Goal: Download file/media

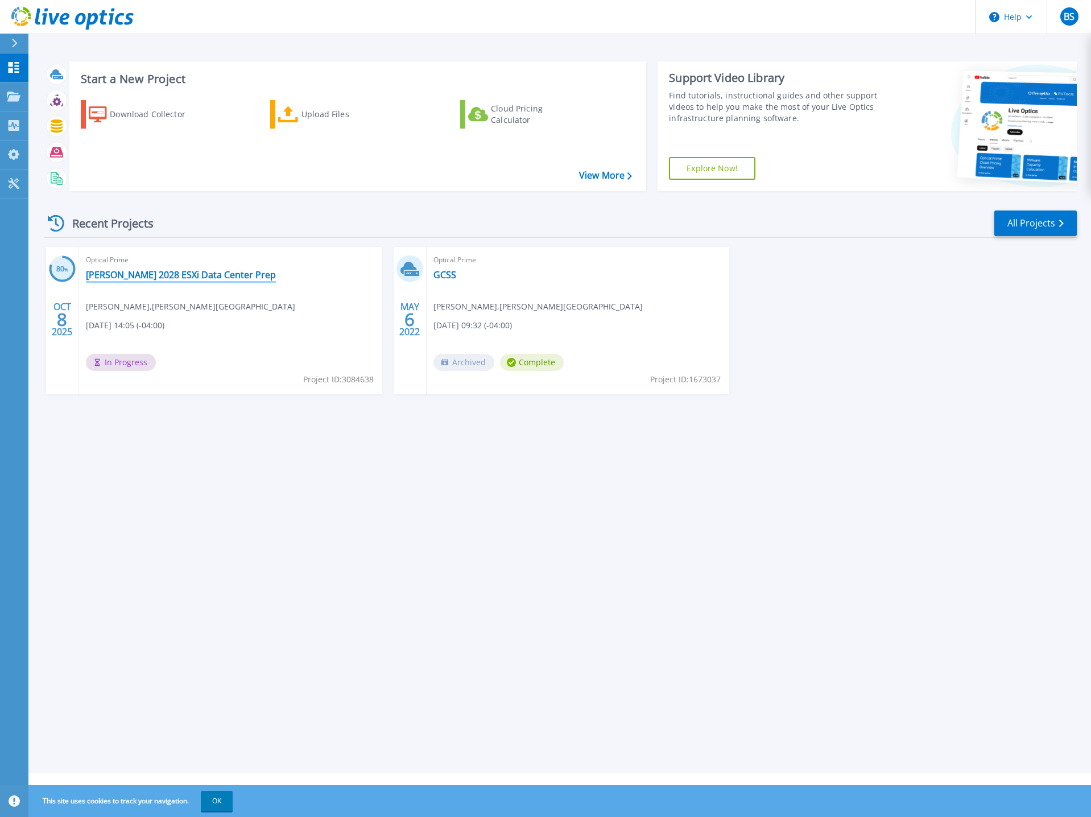
click at [104, 271] on link "Glynn 2028 ESXi Data Center Prep" at bounding box center [181, 274] width 190 height 11
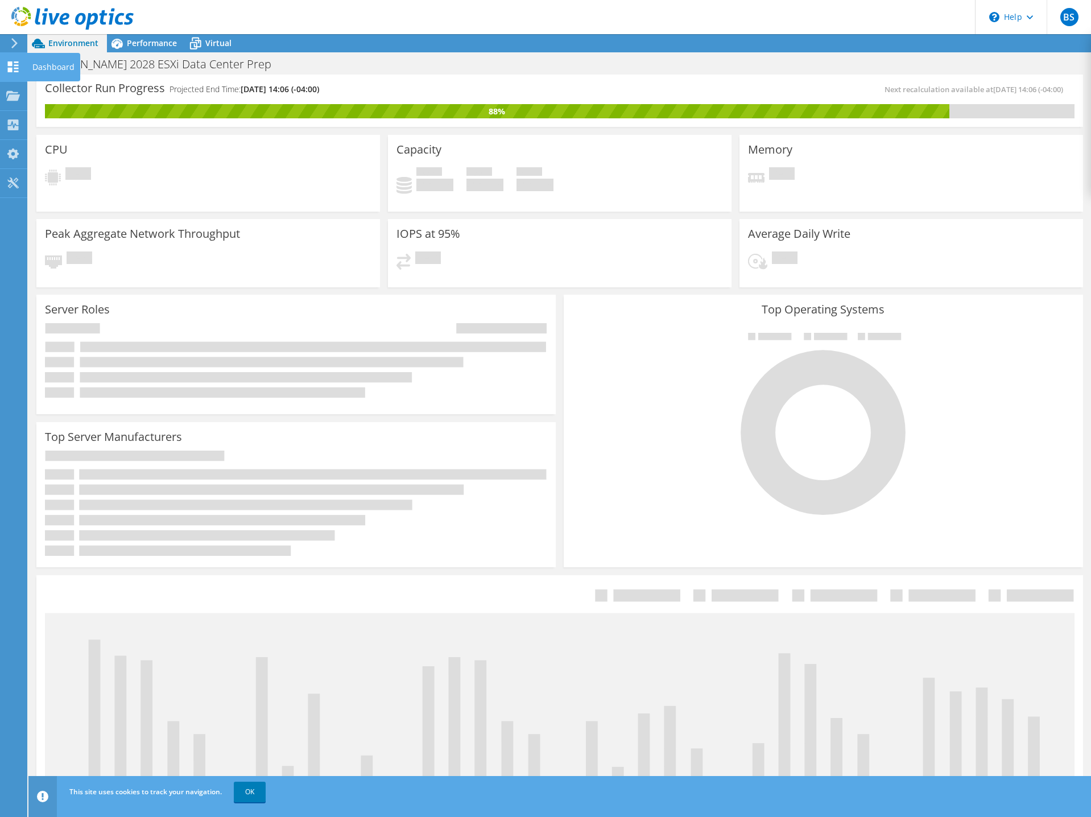
click at [13, 69] on icon at bounding box center [13, 66] width 14 height 11
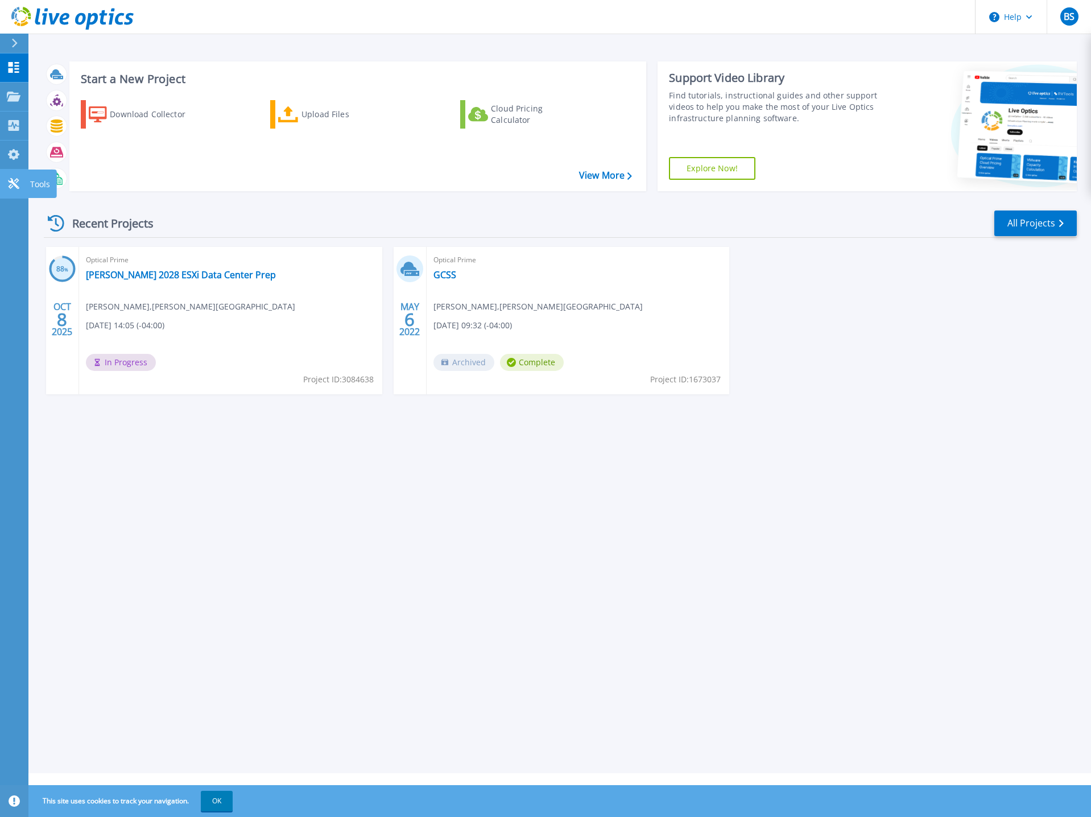
click at [10, 180] on icon at bounding box center [14, 183] width 14 height 11
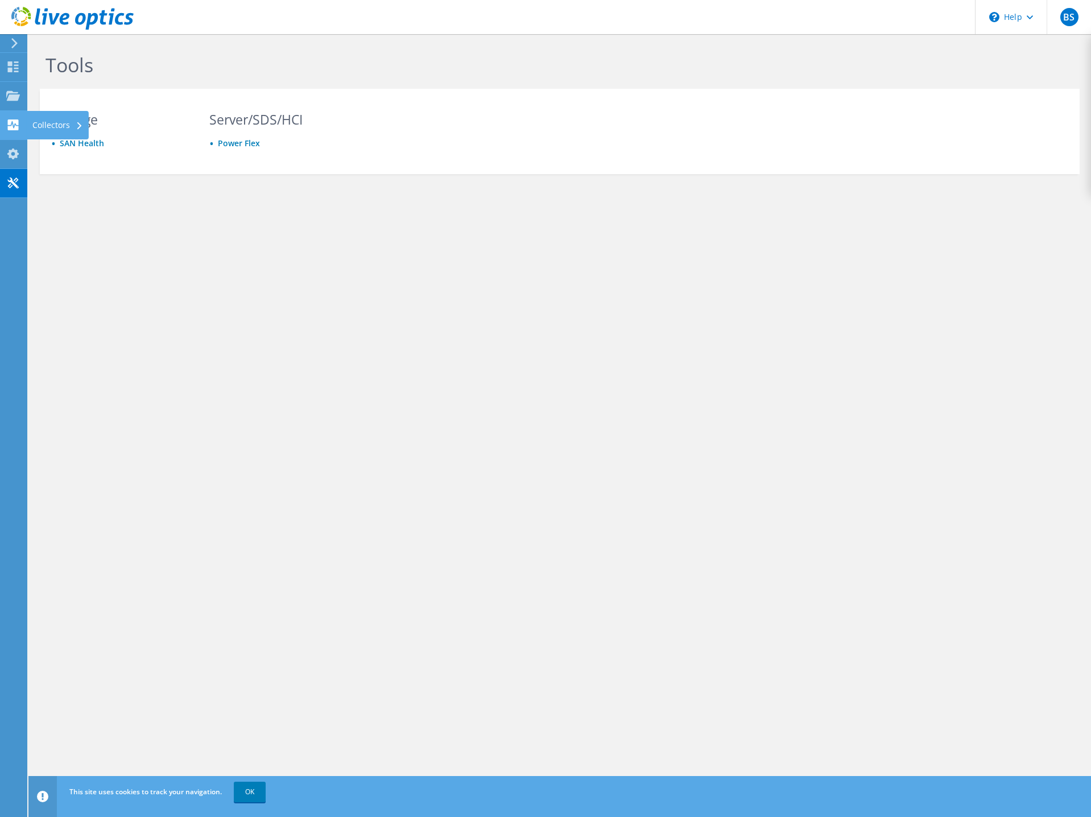
click at [10, 127] on use at bounding box center [13, 124] width 11 height 11
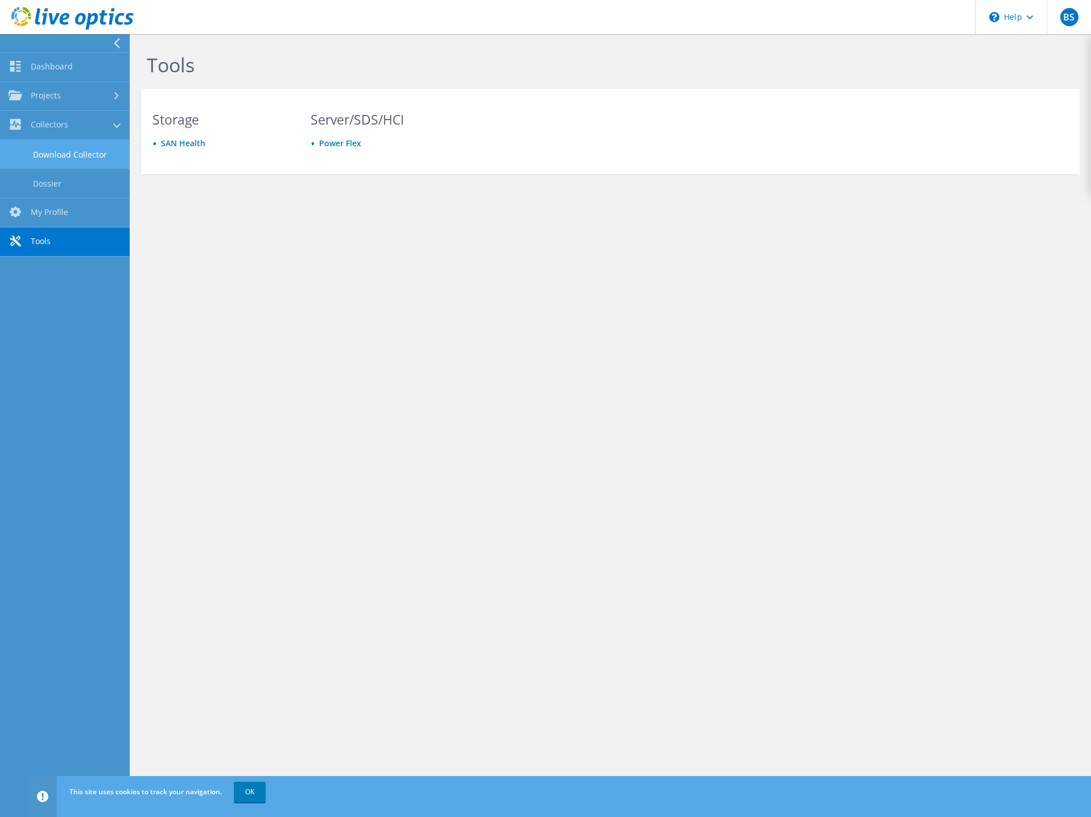
click at [67, 152] on link "Download Collector" at bounding box center [65, 154] width 130 height 29
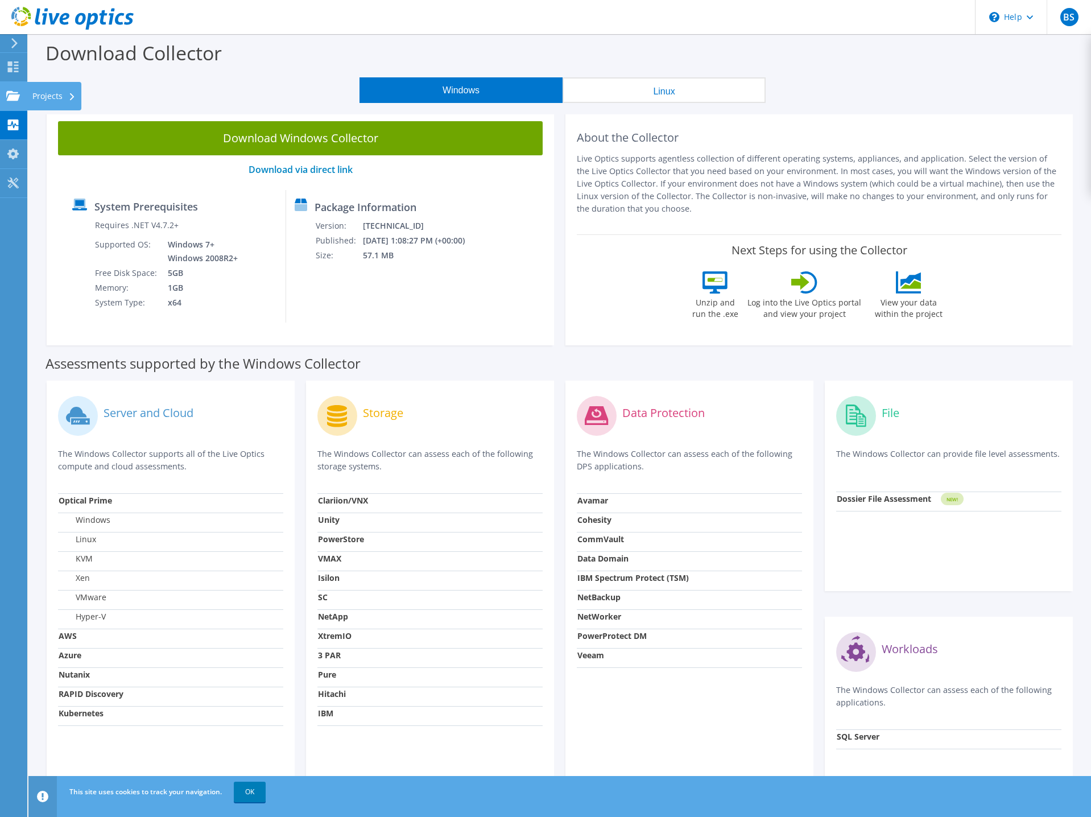
click at [8, 92] on use at bounding box center [13, 95] width 14 height 10
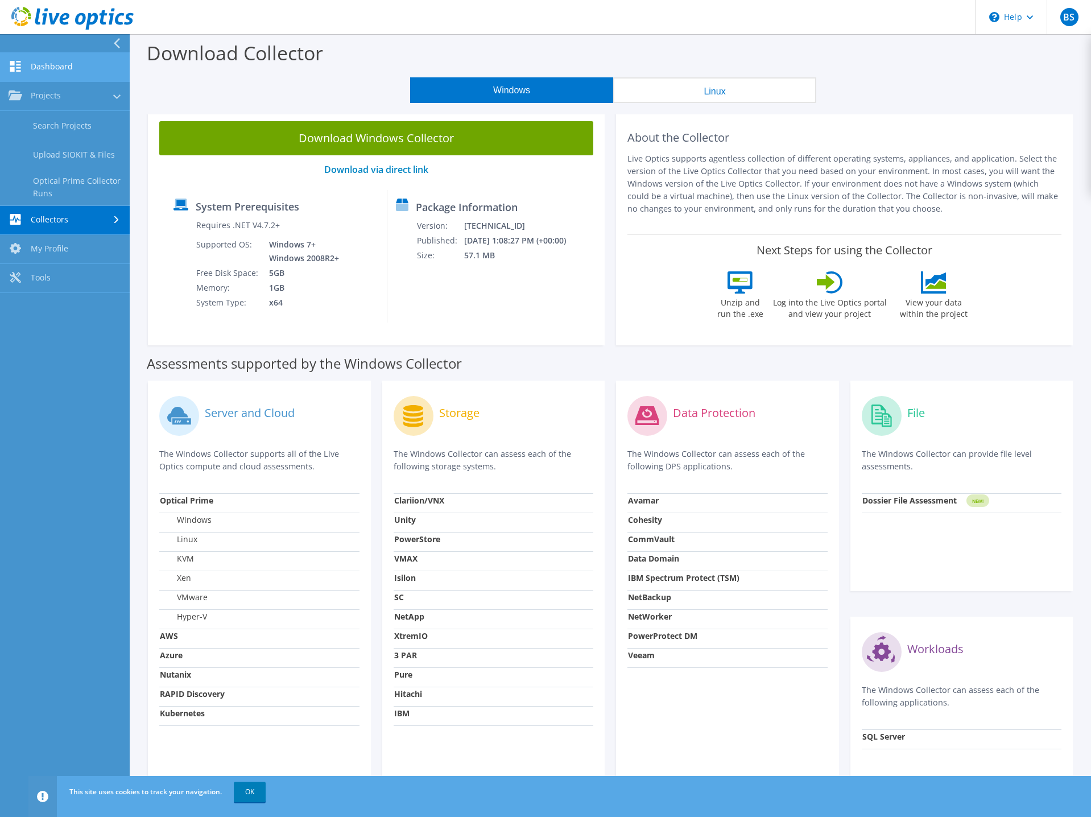
click at [71, 61] on link "Dashboard" at bounding box center [65, 67] width 130 height 29
